Goal: Information Seeking & Learning: Learn about a topic

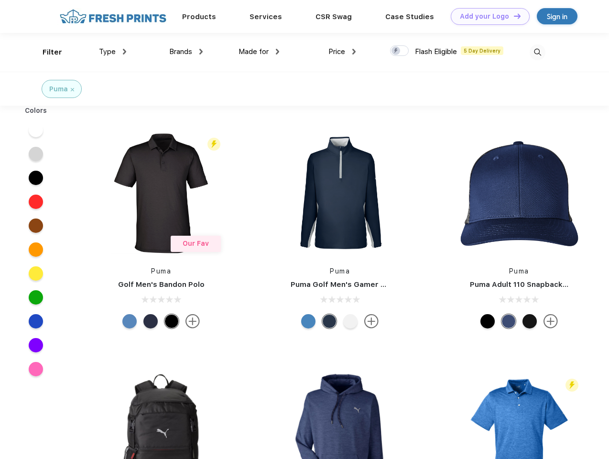
scroll to position [0, 0]
click at [487, 16] on link "Add your Logo Design Tool" at bounding box center [490, 16] width 79 height 17
click at [0, 0] on div "Design Tool" at bounding box center [0, 0] width 0 height 0
click at [513, 16] on link "Add your Logo Design Tool" at bounding box center [490, 16] width 79 height 17
click at [46, 52] on div "Filter" at bounding box center [53, 52] width 20 height 11
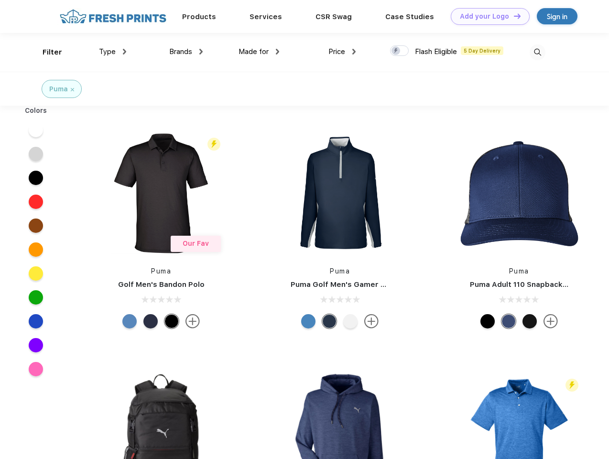
click at [113, 52] on span "Type" at bounding box center [107, 51] width 17 height 9
click at [186, 52] on span "Brands" at bounding box center [180, 51] width 23 height 9
click at [259, 52] on span "Made for" at bounding box center [254, 51] width 30 height 9
click at [343, 52] on span "Price" at bounding box center [337, 51] width 17 height 9
click at [400, 51] on div at bounding box center [399, 50] width 19 height 11
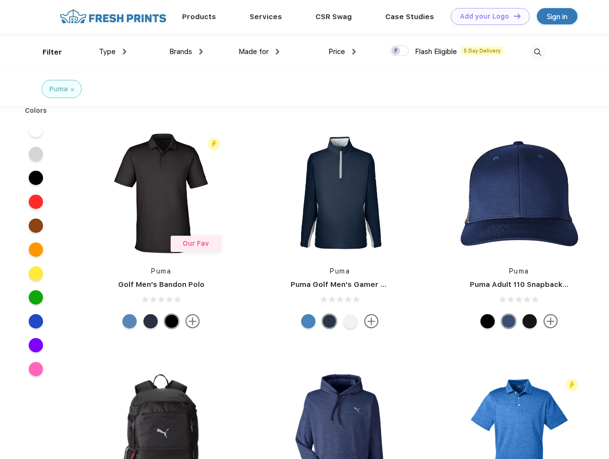
click at [397, 51] on input "checkbox" at bounding box center [393, 48] width 6 height 6
click at [538, 52] on img at bounding box center [538, 52] width 16 height 16
